Goal: Navigation & Orientation: Find specific page/section

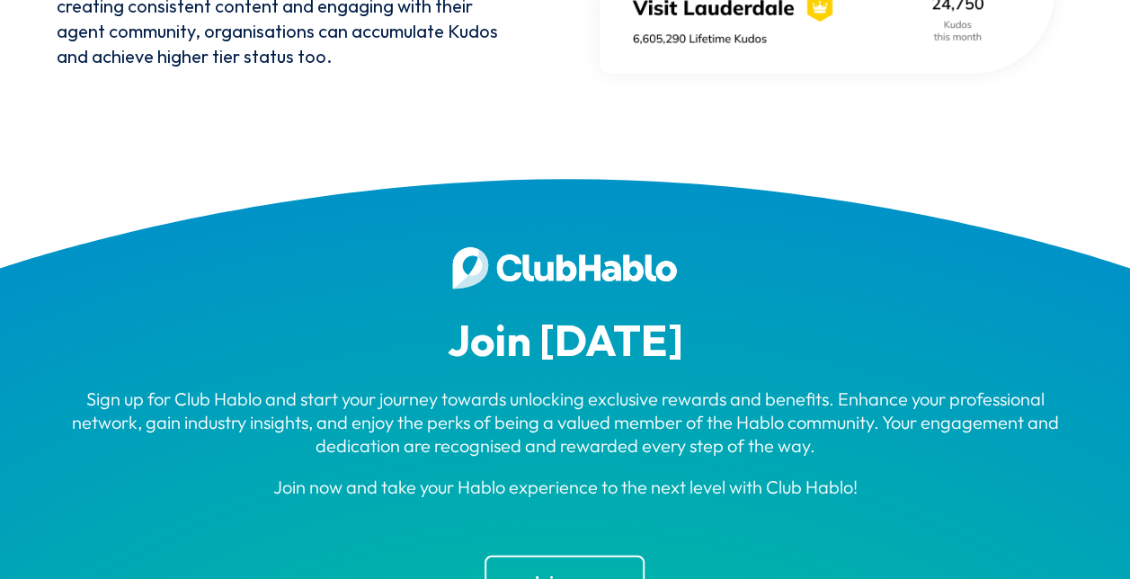
scroll to position [5068, 0]
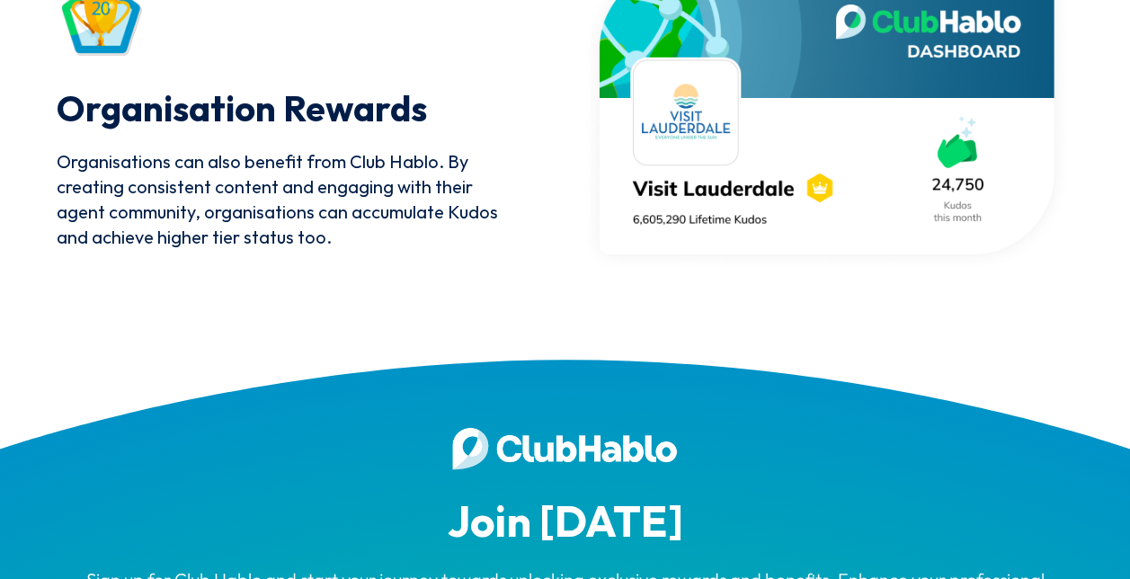
click at [699, 182] on img at bounding box center [827, 110] width 494 height 325
click at [705, 212] on img at bounding box center [827, 110] width 494 height 325
click at [683, 107] on img at bounding box center [827, 110] width 494 height 325
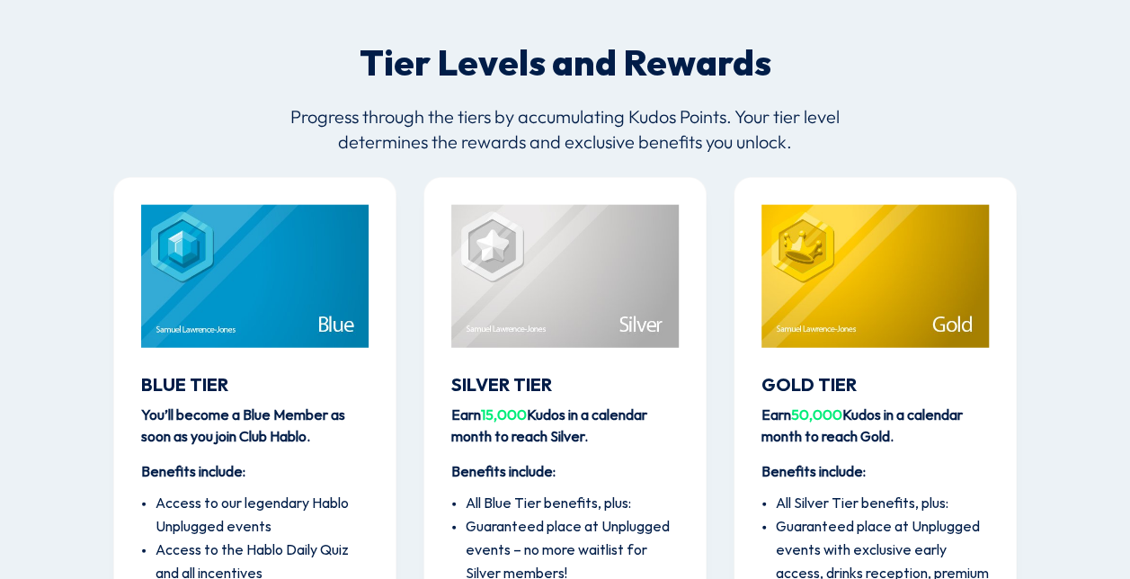
scroll to position [0, 0]
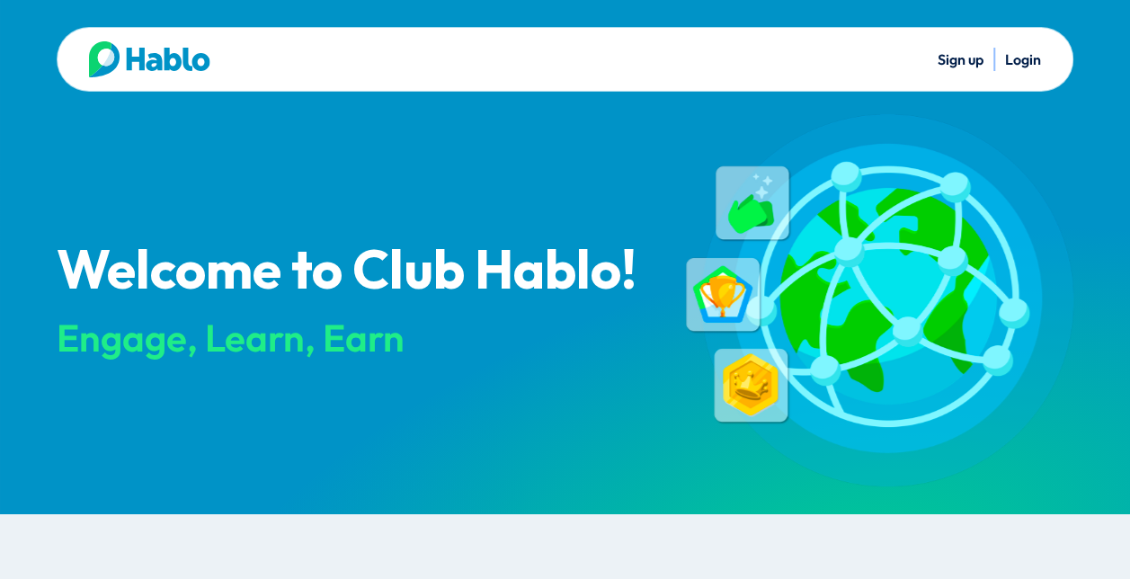
click at [161, 56] on img at bounding box center [149, 59] width 121 height 36
